Goal: Task Accomplishment & Management: Use online tool/utility

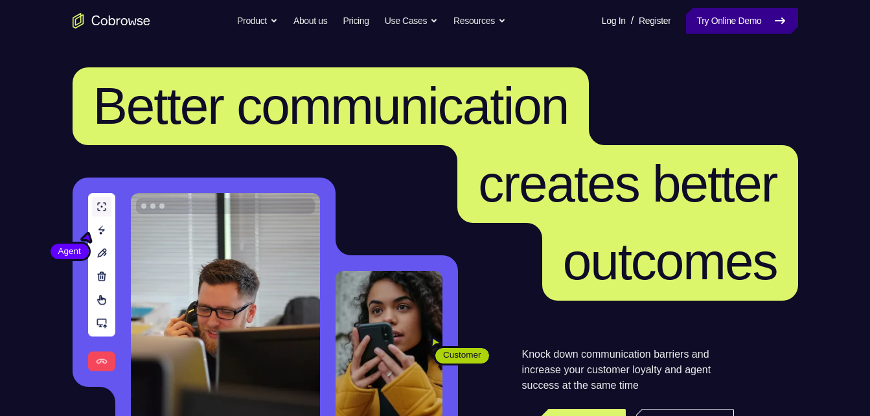
click at [742, 25] on link "Try Online Demo" at bounding box center [741, 21] width 111 height 26
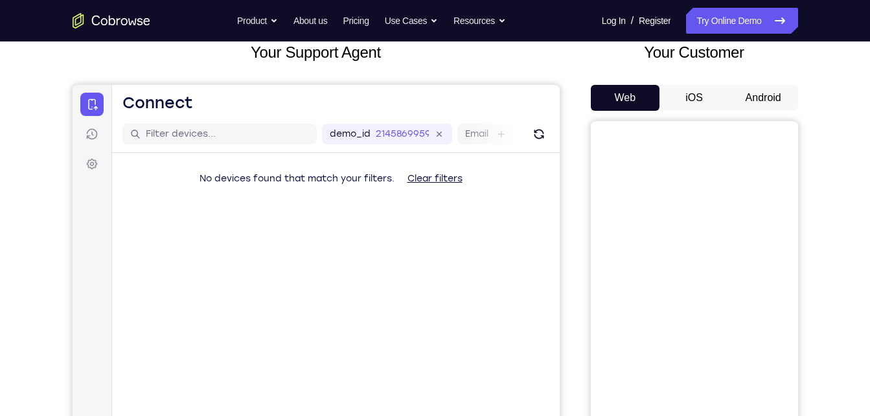
click at [782, 89] on button "Android" at bounding box center [763, 98] width 69 height 26
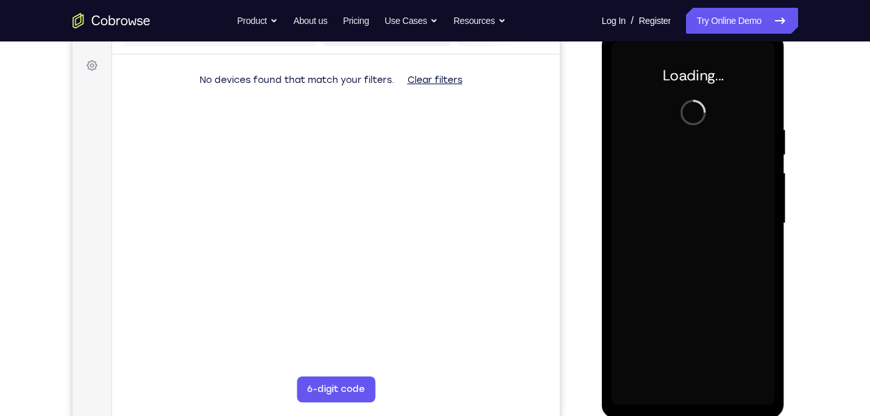
scroll to position [183, 0]
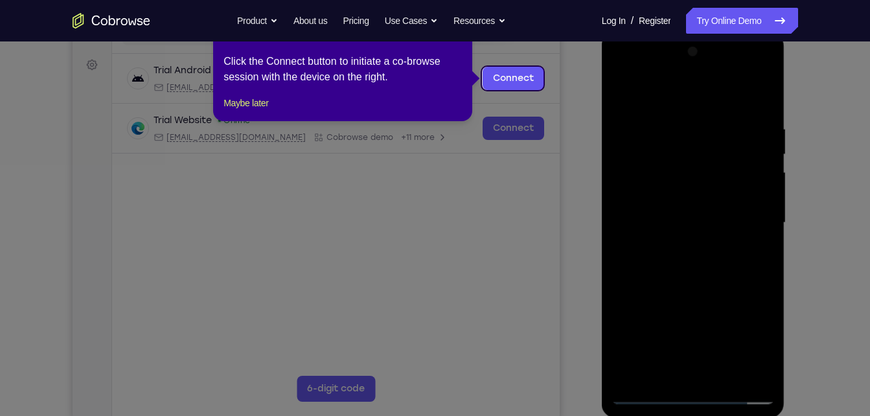
click at [618, 193] on icon at bounding box center [440, 208] width 880 height 416
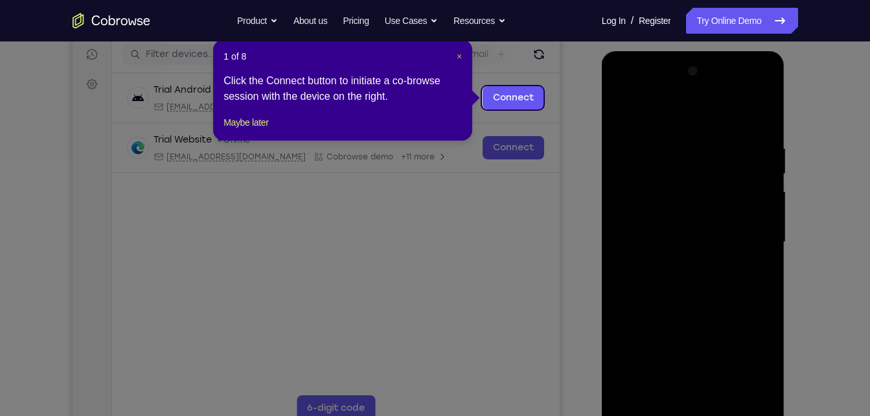
click at [458, 58] on span "×" at bounding box center [459, 56] width 5 height 10
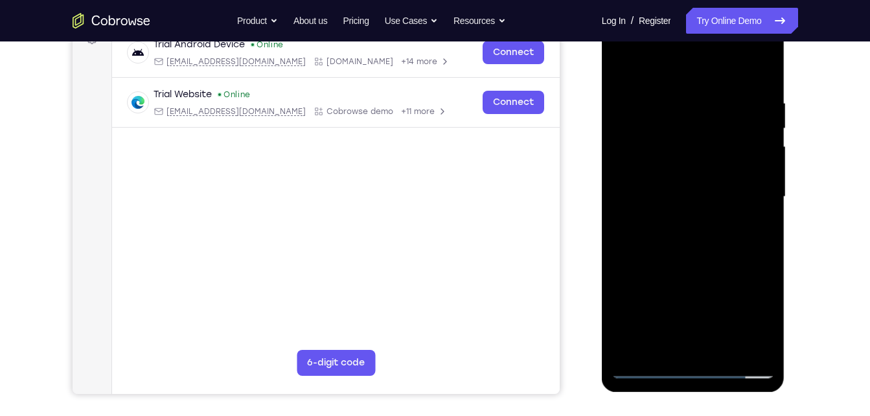
scroll to position [210, 0]
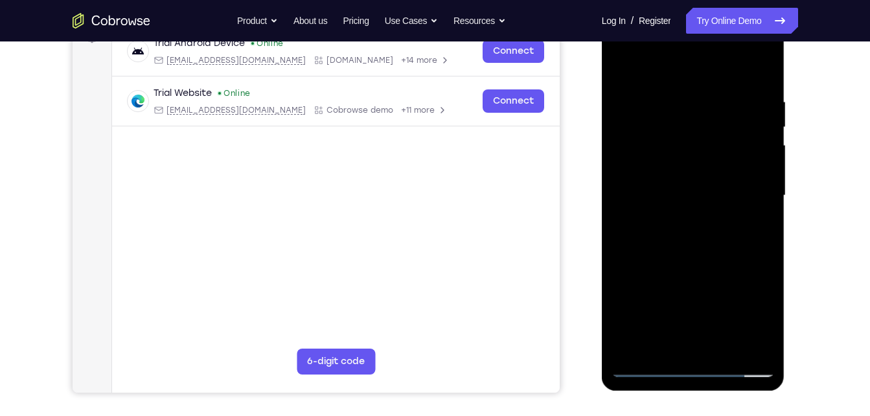
click at [698, 371] on div at bounding box center [693, 195] width 163 height 363
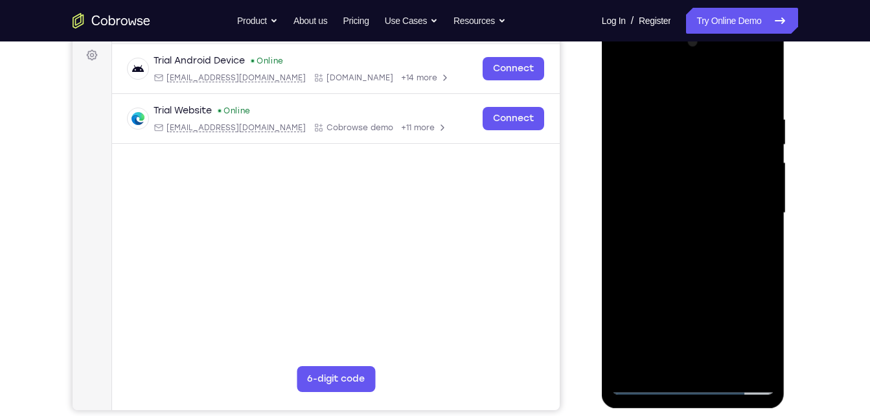
scroll to position [192, 0]
click at [697, 385] on div at bounding box center [693, 213] width 163 height 363
click at [697, 386] on div at bounding box center [693, 213] width 163 height 363
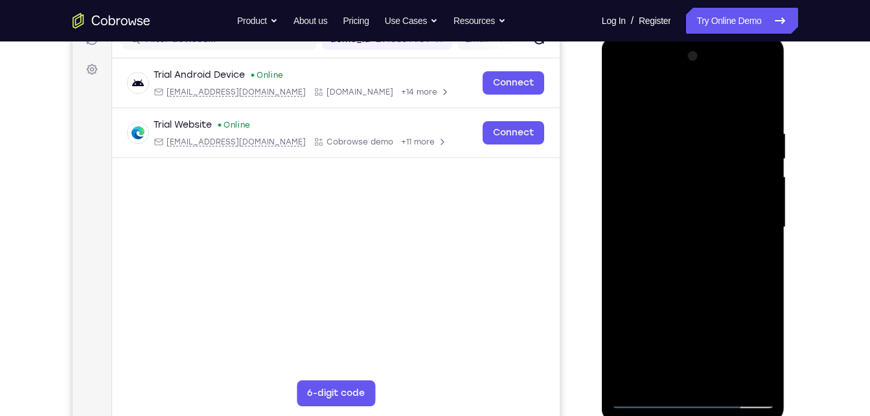
scroll to position [179, 0]
click at [696, 397] on div at bounding box center [693, 226] width 163 height 363
click at [743, 397] on div at bounding box center [693, 226] width 163 height 363
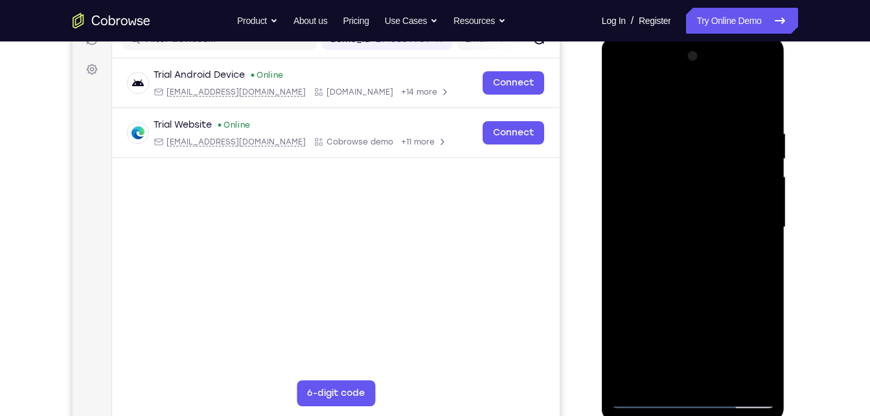
scroll to position [183, 0]
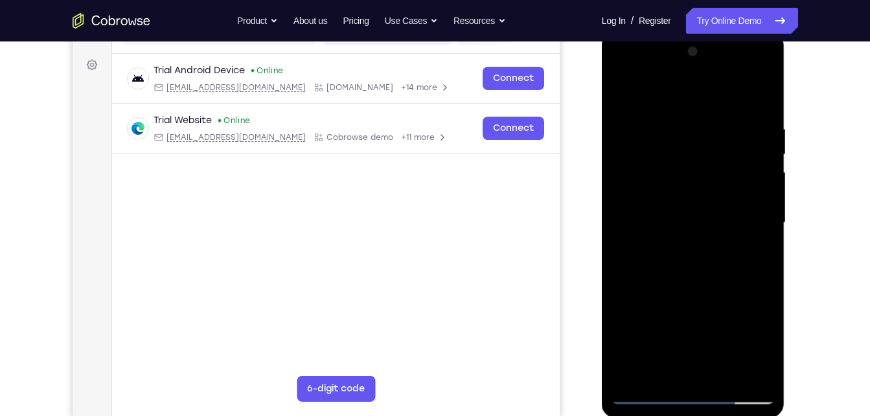
click at [749, 331] on div at bounding box center [693, 222] width 163 height 363
drag, startPoint x: 695, startPoint y: 298, endPoint x: 694, endPoint y: 2, distance: 296.2
click at [694, 32] on html "Online web based iOS Simulators and Android Emulators. Run iPhone, iPad, Mobile…" at bounding box center [694, 226] width 185 height 389
click at [698, 390] on div at bounding box center [693, 222] width 163 height 363
click at [695, 393] on div at bounding box center [693, 222] width 163 height 363
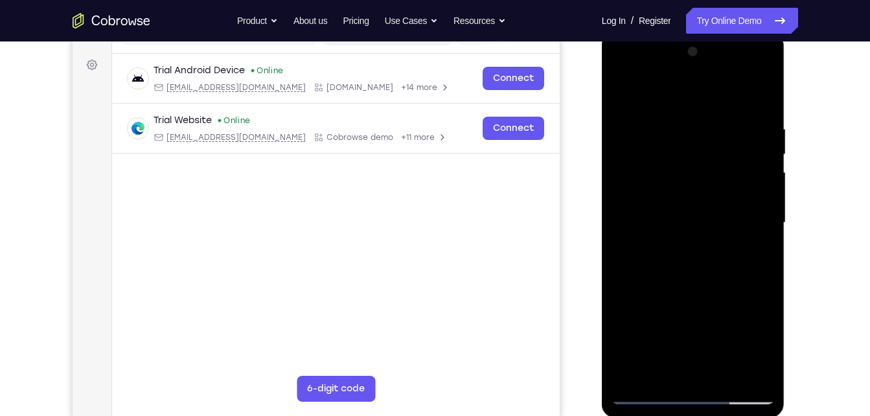
click at [755, 345] on div at bounding box center [693, 222] width 163 height 363
click at [658, 89] on div at bounding box center [693, 222] width 163 height 363
click at [747, 222] on div at bounding box center [693, 222] width 163 height 363
click at [678, 246] on div at bounding box center [693, 222] width 163 height 363
click at [684, 206] on div at bounding box center [693, 222] width 163 height 363
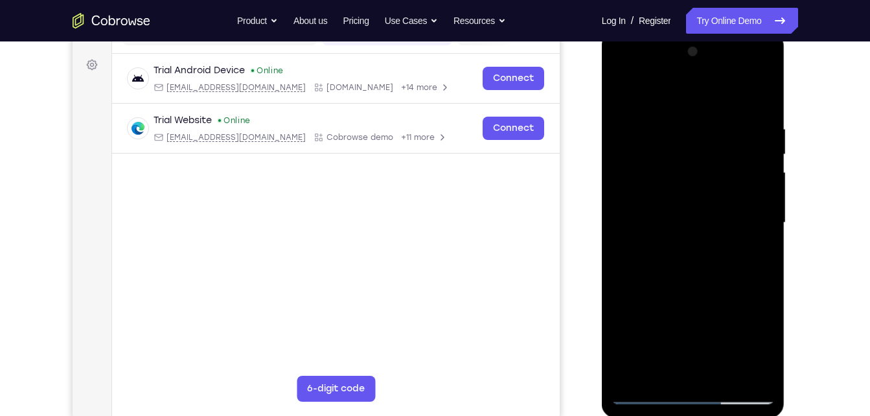
click at [687, 195] on div at bounding box center [693, 222] width 163 height 363
click at [690, 216] on div at bounding box center [693, 222] width 163 height 363
click at [742, 265] on div at bounding box center [693, 222] width 163 height 363
click at [622, 87] on div at bounding box center [693, 222] width 163 height 363
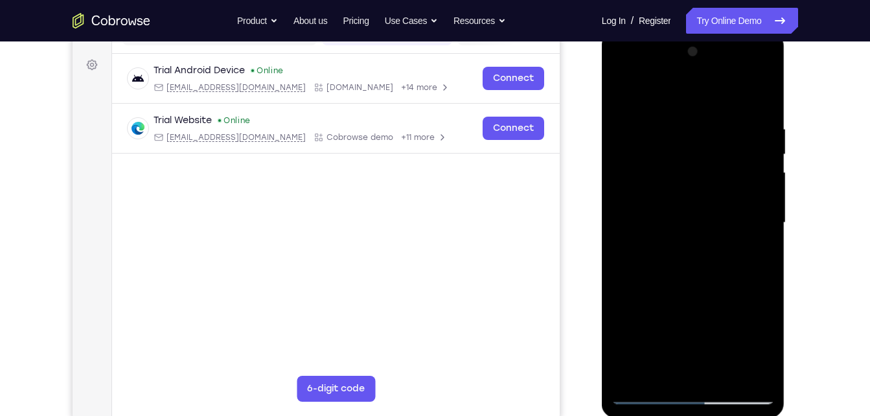
click at [683, 247] on div at bounding box center [693, 222] width 163 height 363
click at [690, 213] on div at bounding box center [693, 222] width 163 height 363
click at [691, 154] on div at bounding box center [693, 222] width 163 height 363
click at [684, 195] on div at bounding box center [693, 222] width 163 height 363
click at [702, 226] on div at bounding box center [693, 222] width 163 height 363
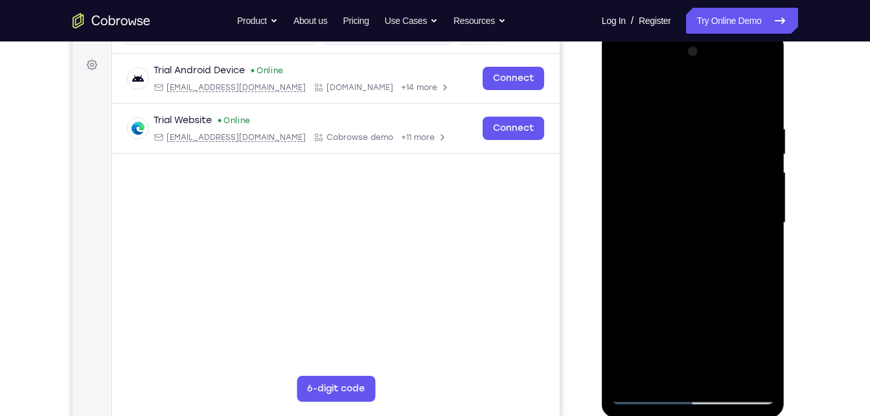
click at [702, 192] on div at bounding box center [693, 222] width 163 height 363
click at [695, 219] on div at bounding box center [693, 222] width 163 height 363
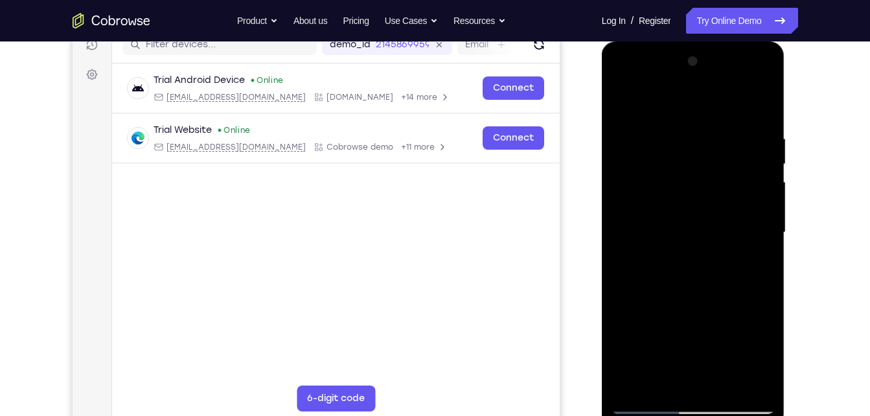
scroll to position [172, 0]
click at [673, 159] on div at bounding box center [693, 233] width 163 height 363
click at [688, 189] on div at bounding box center [693, 233] width 163 height 363
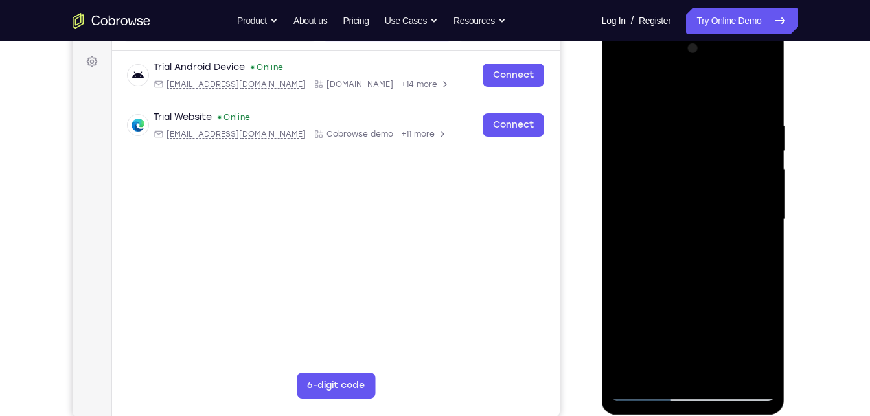
scroll to position [187, 0]
click at [762, 105] on div at bounding box center [693, 219] width 163 height 363
click at [766, 86] on div at bounding box center [693, 219] width 163 height 363
click at [725, 371] on div at bounding box center [693, 219] width 163 height 363
click at [702, 288] on div at bounding box center [693, 219] width 163 height 363
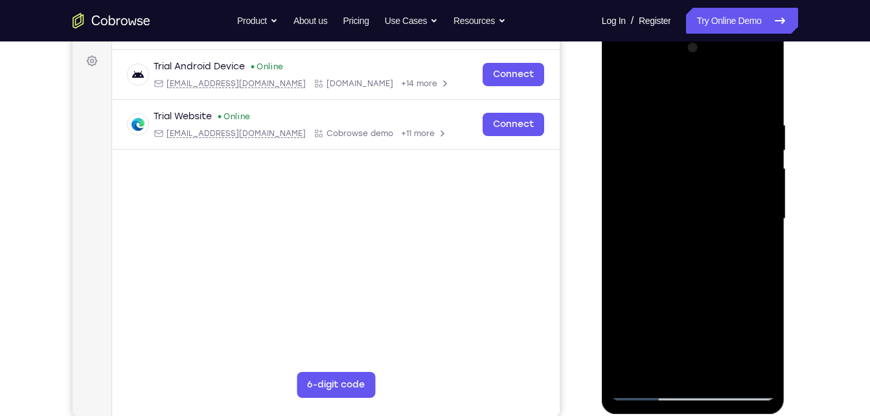
click at [703, 215] on div at bounding box center [693, 219] width 163 height 363
click at [675, 364] on div at bounding box center [693, 219] width 163 height 363
click at [752, 248] on div at bounding box center [693, 219] width 163 height 363
click at [754, 253] on div at bounding box center [693, 219] width 163 height 363
click at [622, 91] on div at bounding box center [693, 219] width 163 height 363
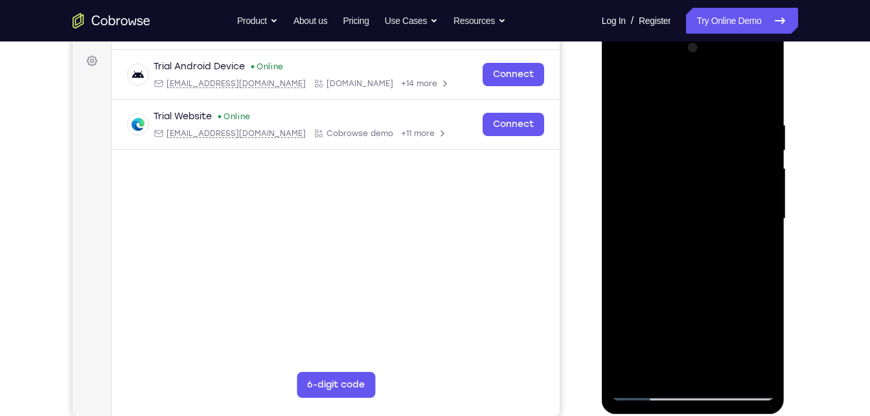
click at [624, 85] on div at bounding box center [693, 219] width 163 height 363
click at [682, 122] on div at bounding box center [693, 219] width 163 height 363
click at [766, 247] on div at bounding box center [693, 219] width 163 height 363
click at [621, 235] on div at bounding box center [693, 219] width 163 height 363
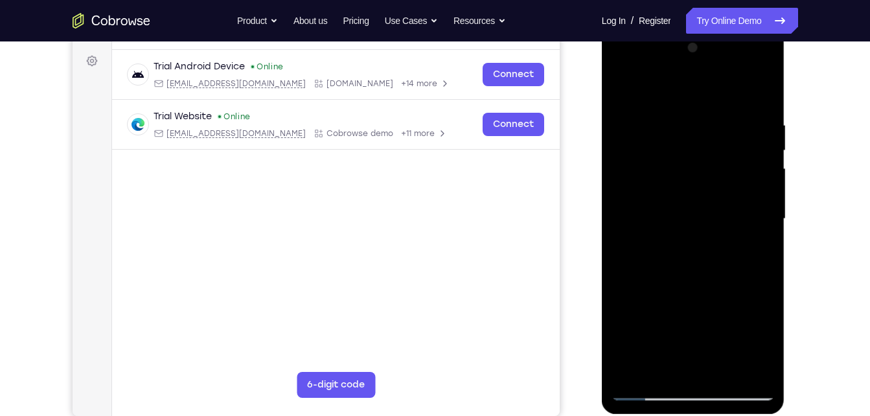
click at [745, 235] on div at bounding box center [693, 219] width 163 height 363
click at [756, 235] on div at bounding box center [693, 219] width 163 height 363
drag, startPoint x: 756, startPoint y: 235, endPoint x: 770, endPoint y: 235, distance: 13.6
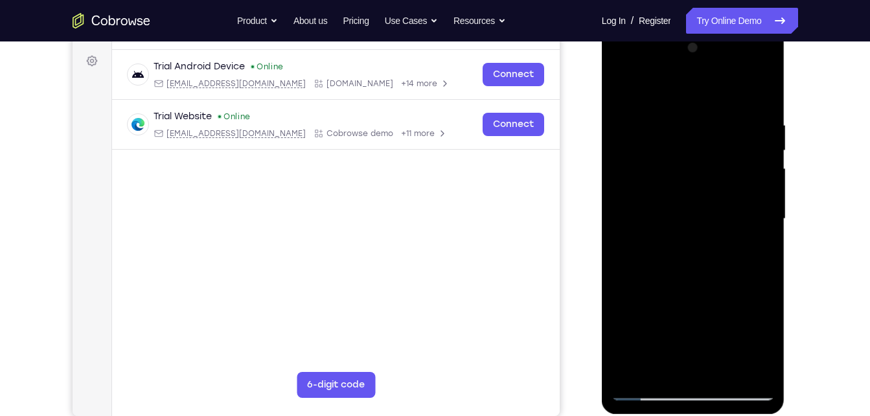
click at [770, 235] on div at bounding box center [693, 219] width 163 height 363
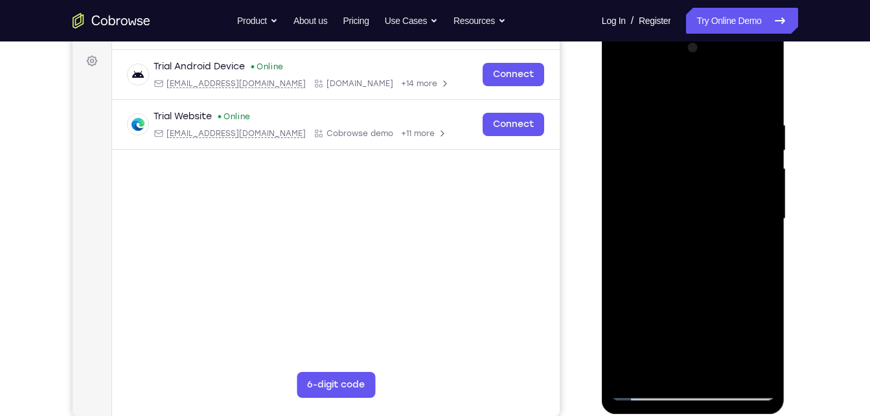
click at [757, 238] on div at bounding box center [693, 219] width 163 height 363
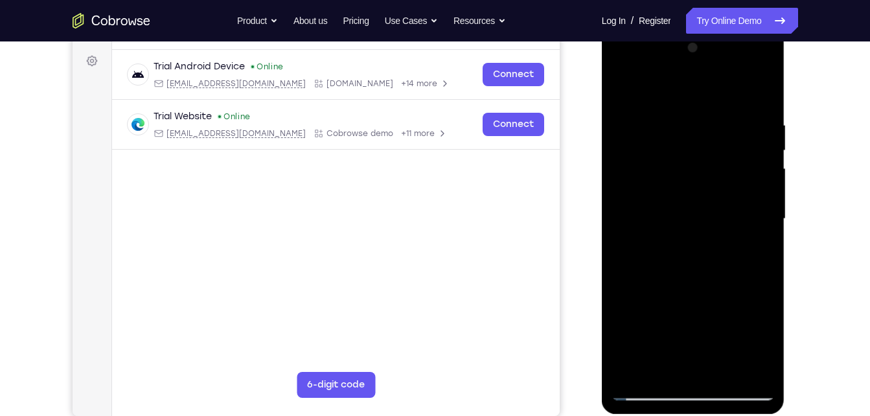
click at [757, 238] on div at bounding box center [693, 219] width 163 height 363
click at [759, 89] on div at bounding box center [693, 219] width 163 height 363
drag, startPoint x: 699, startPoint y: 227, endPoint x: 708, endPoint y: 143, distance: 85.5
click at [708, 143] on div at bounding box center [693, 219] width 163 height 363
click at [769, 192] on div at bounding box center [693, 219] width 163 height 363
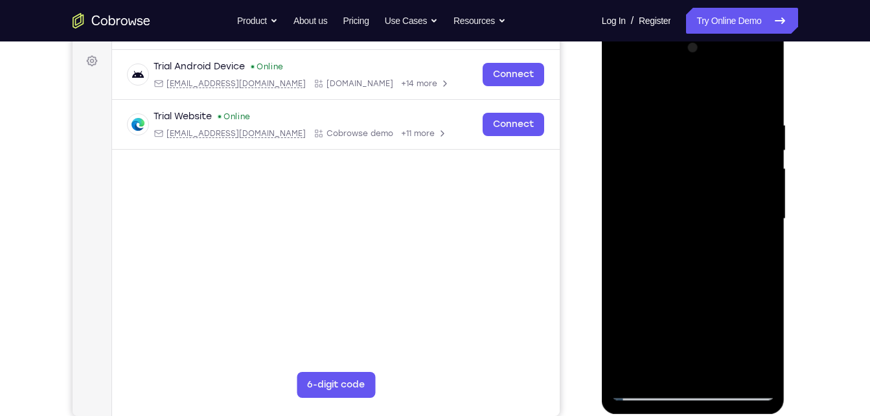
click at [767, 191] on div at bounding box center [693, 219] width 163 height 363
click at [763, 194] on div at bounding box center [693, 219] width 163 height 363
click at [622, 191] on div at bounding box center [693, 219] width 163 height 363
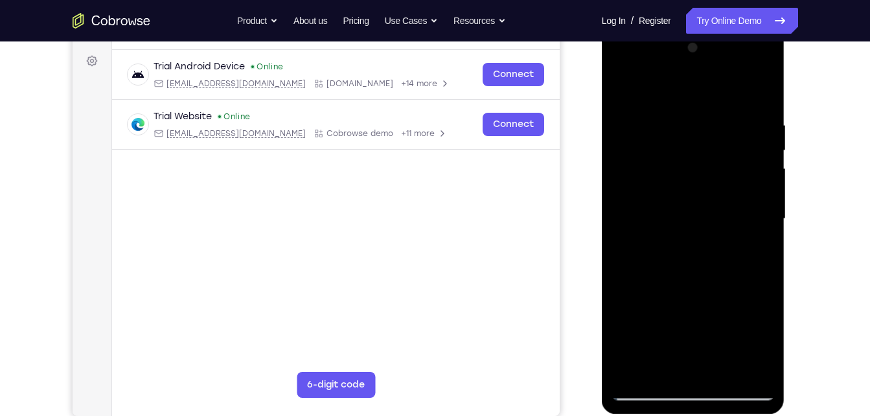
drag, startPoint x: 666, startPoint y: 189, endPoint x: 661, endPoint y: 251, distance: 61.8
click at [661, 251] on div at bounding box center [693, 219] width 163 height 363
drag, startPoint x: 716, startPoint y: 268, endPoint x: 701, endPoint y: 156, distance: 113.7
click at [701, 156] on div at bounding box center [693, 219] width 163 height 363
drag, startPoint x: 685, startPoint y: 250, endPoint x: 686, endPoint y: 221, distance: 29.2
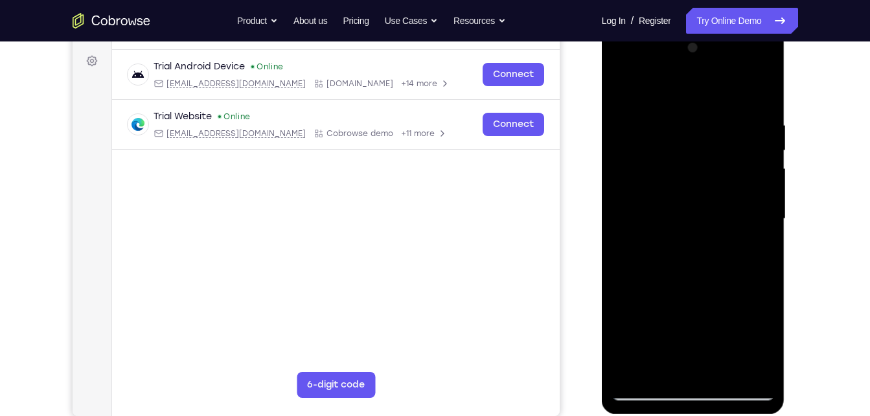
click at [686, 221] on div at bounding box center [693, 219] width 163 height 363
drag, startPoint x: 687, startPoint y: 280, endPoint x: 677, endPoint y: 218, distance: 62.3
click at [677, 218] on div at bounding box center [693, 219] width 163 height 363
drag, startPoint x: 685, startPoint y: 273, endPoint x: 677, endPoint y: 175, distance: 98.2
click at [677, 175] on div at bounding box center [693, 219] width 163 height 363
